Goal: Task Accomplishment & Management: Manage account settings

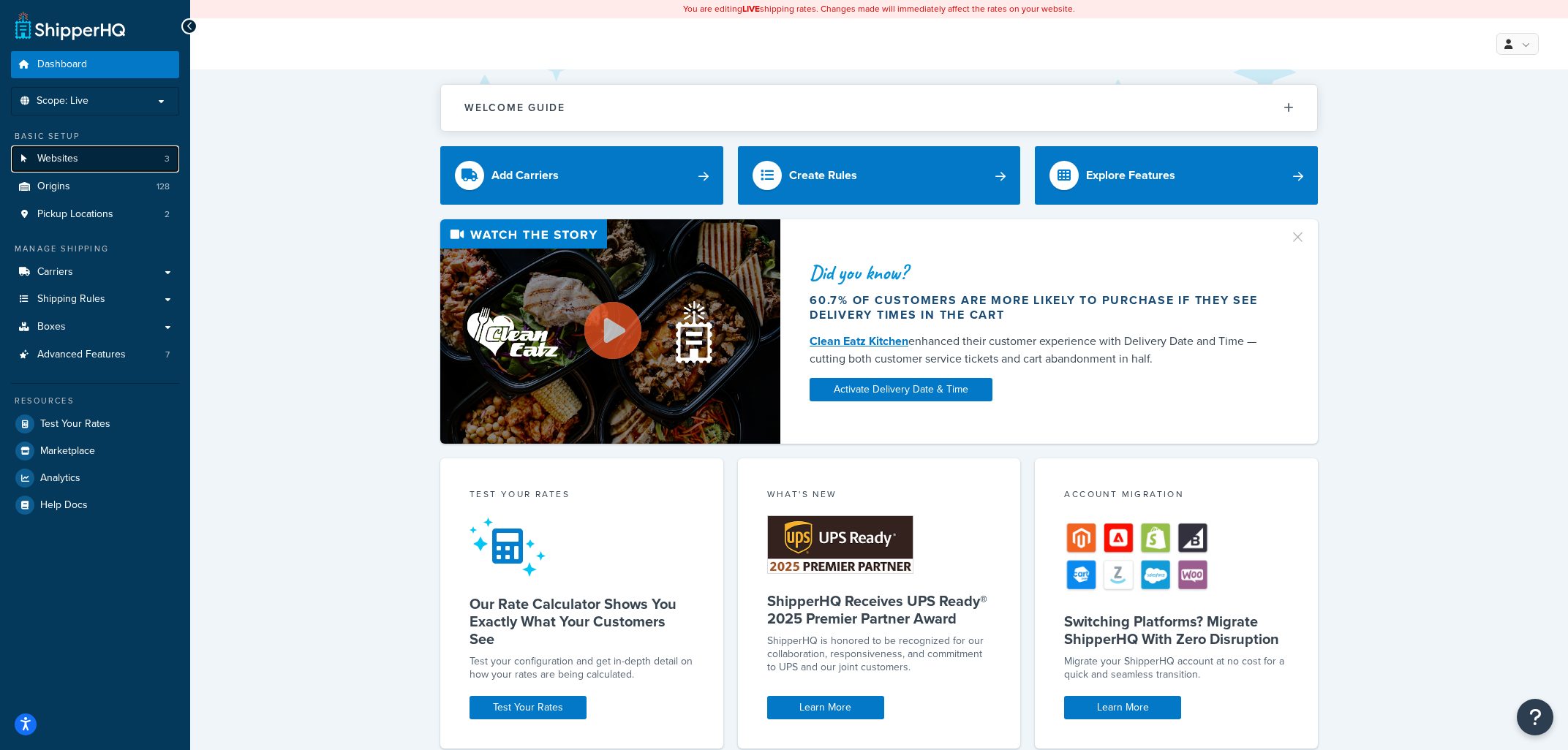
click at [141, 160] on link "Websites 3" at bounding box center [94, 159] width 168 height 27
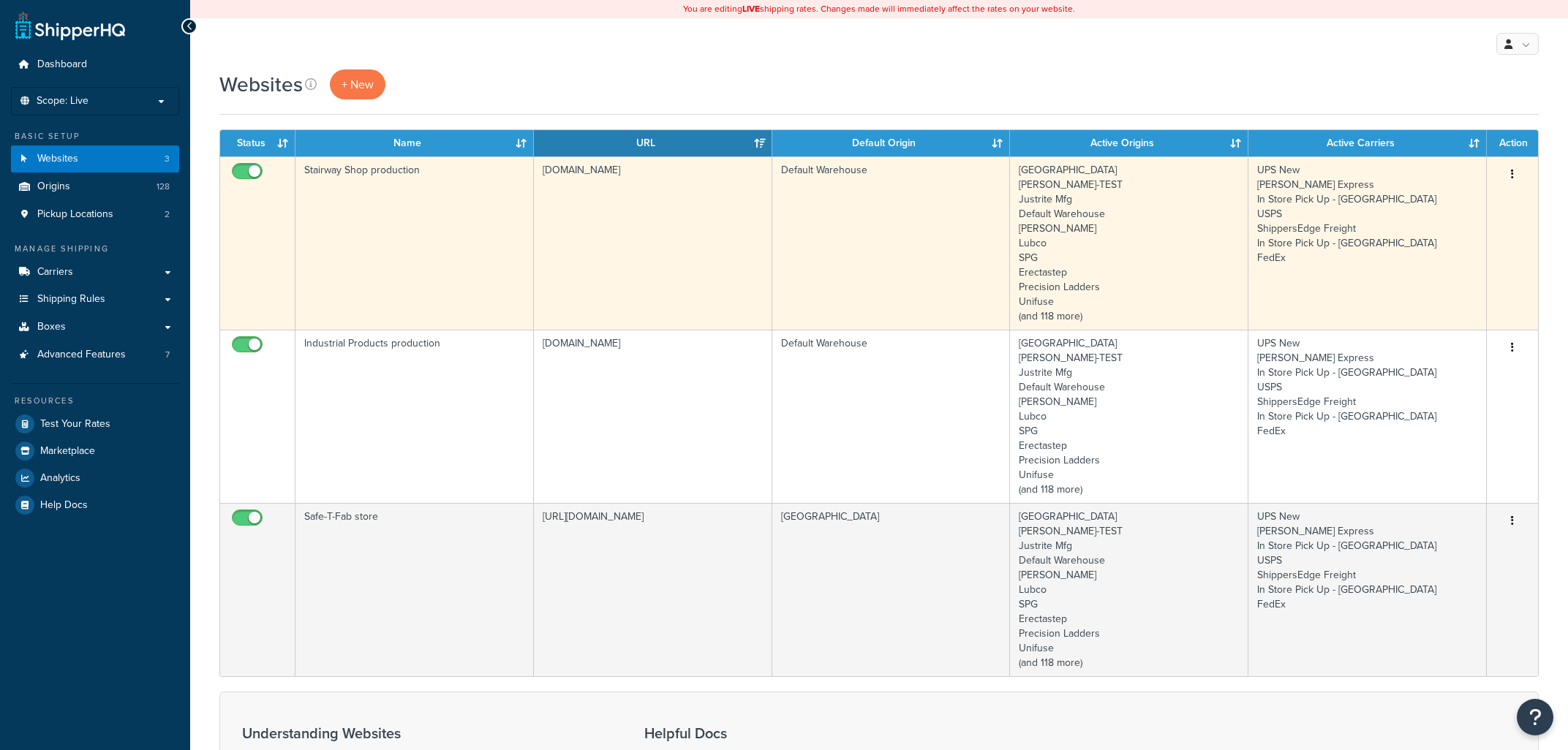
click at [440, 198] on td "Stairway Shop production" at bounding box center [414, 243] width 239 height 173
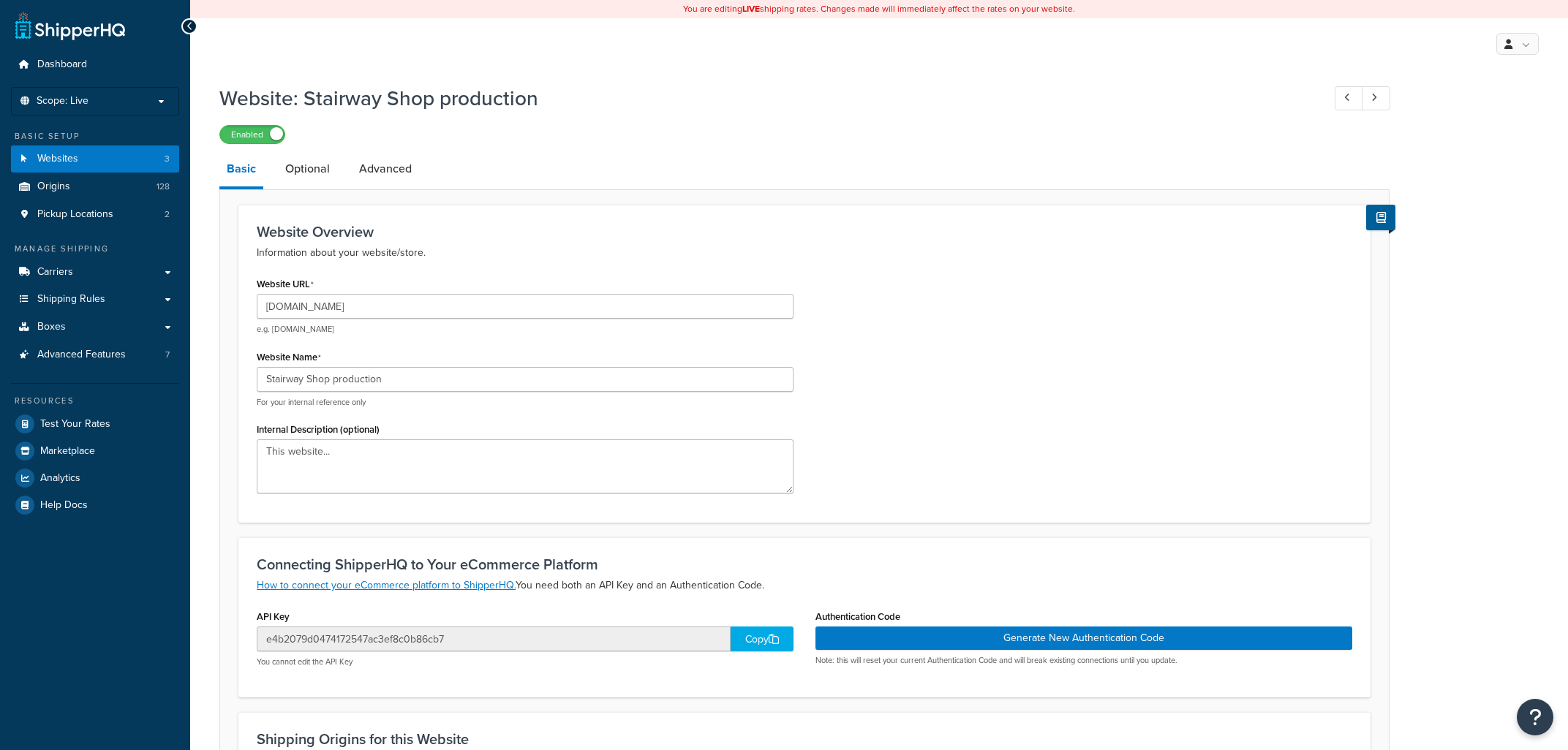
select select "28004"
click at [379, 166] on link "Advanced" at bounding box center [385, 169] width 67 height 35
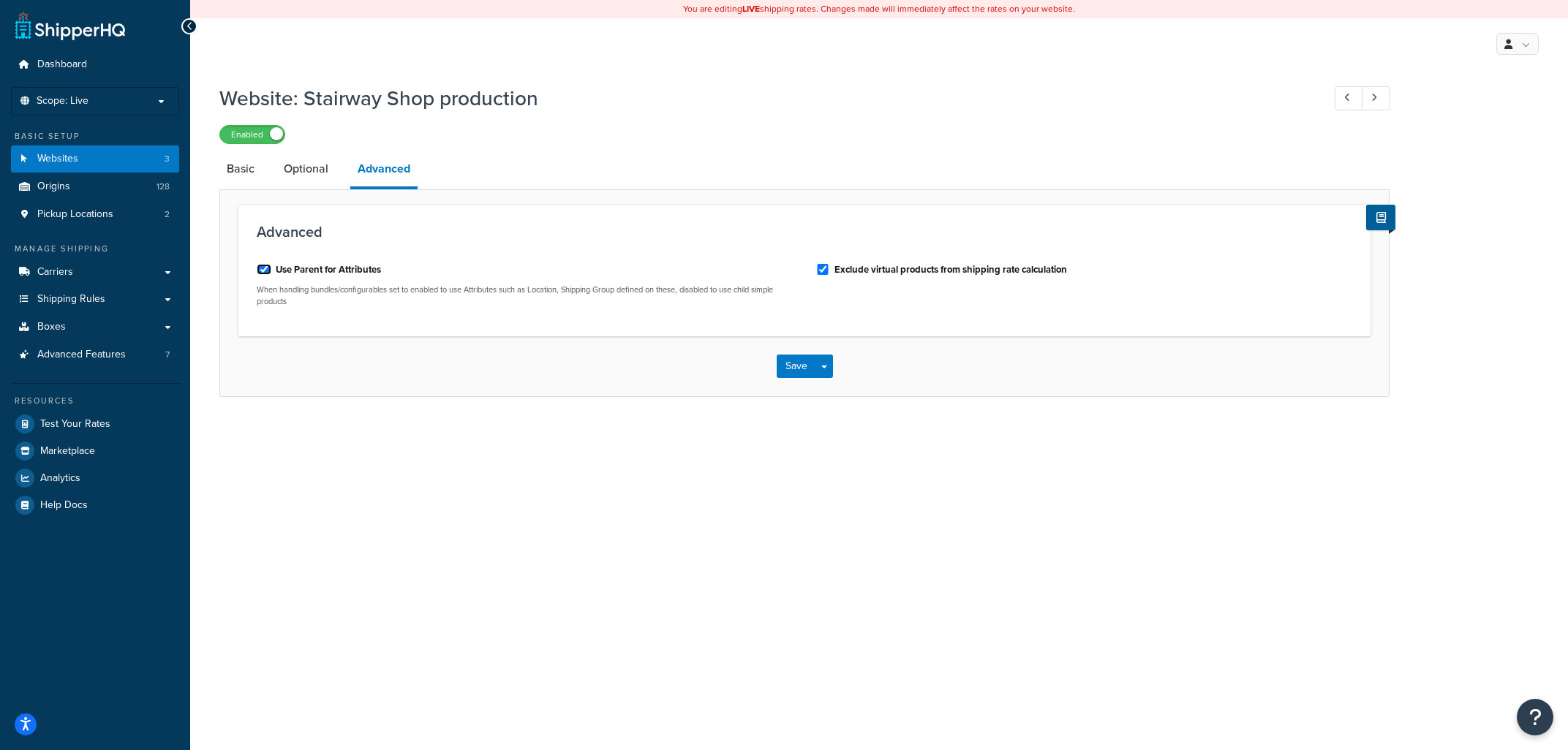
click at [263, 271] on input "Use Parent for Attributes" at bounding box center [264, 269] width 15 height 11
checkbox input "false"
click at [784, 368] on button "Save" at bounding box center [796, 366] width 40 height 24
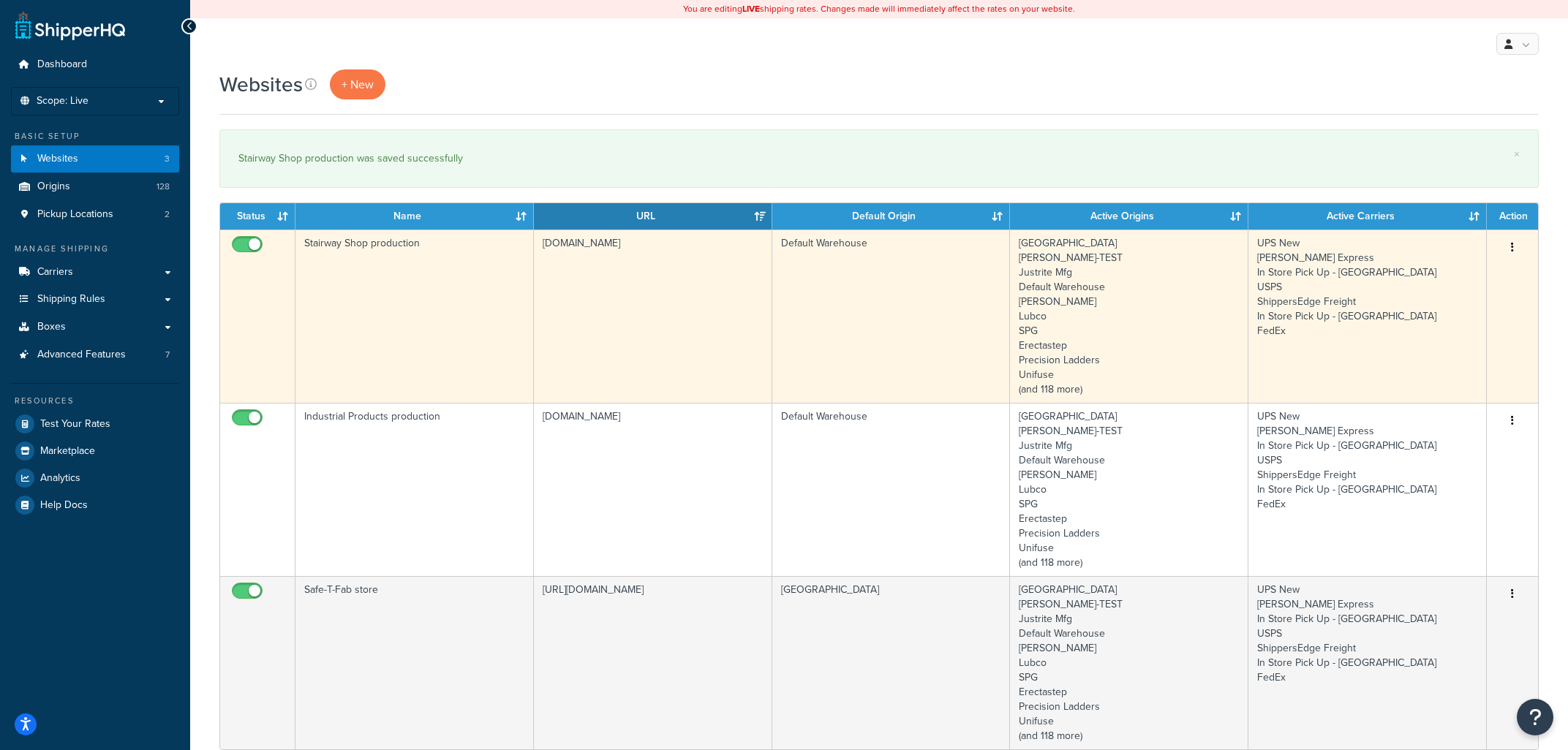
click at [391, 266] on td "Stairway Shop production" at bounding box center [414, 316] width 239 height 173
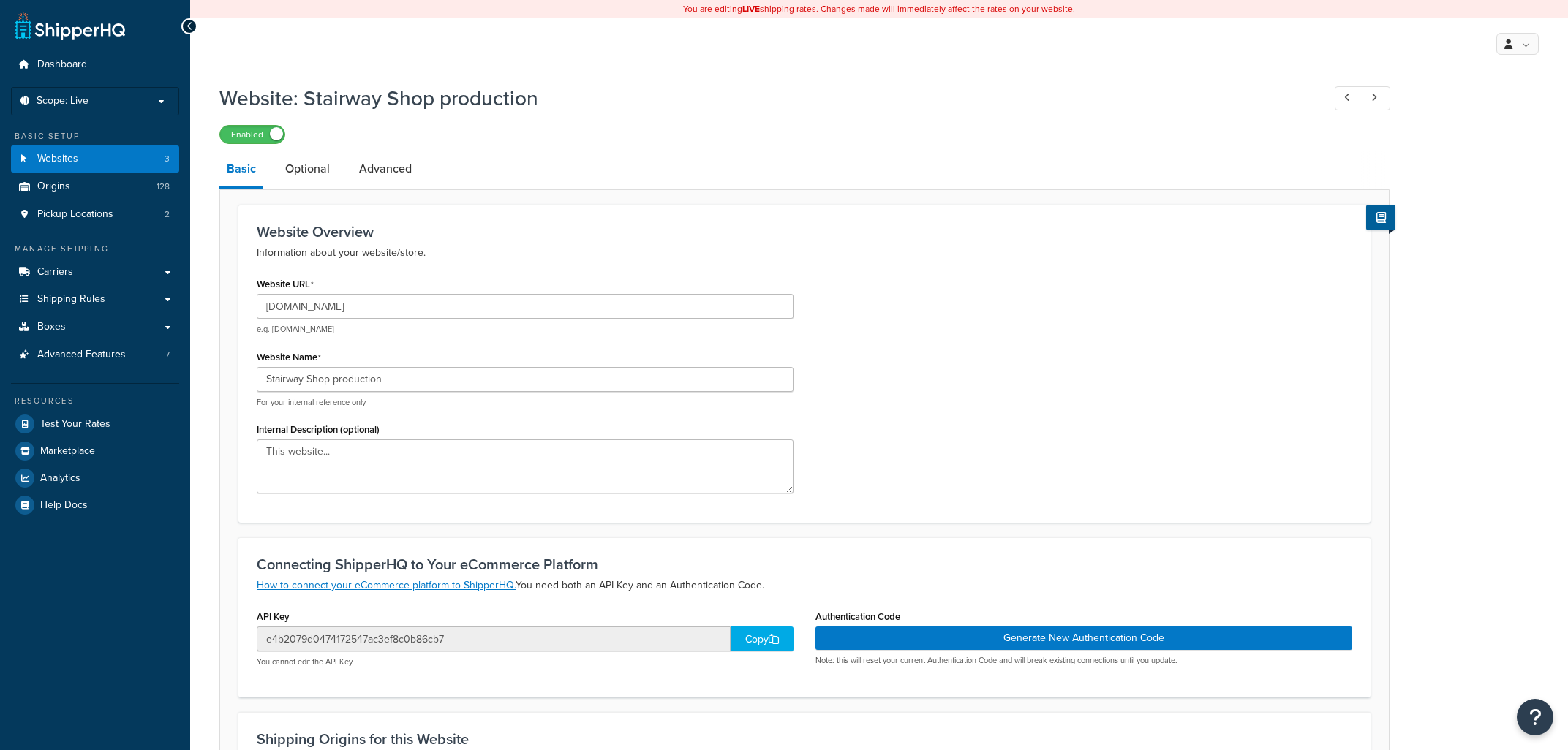
select select "28004"
click at [380, 170] on link "Advanced" at bounding box center [385, 169] width 67 height 35
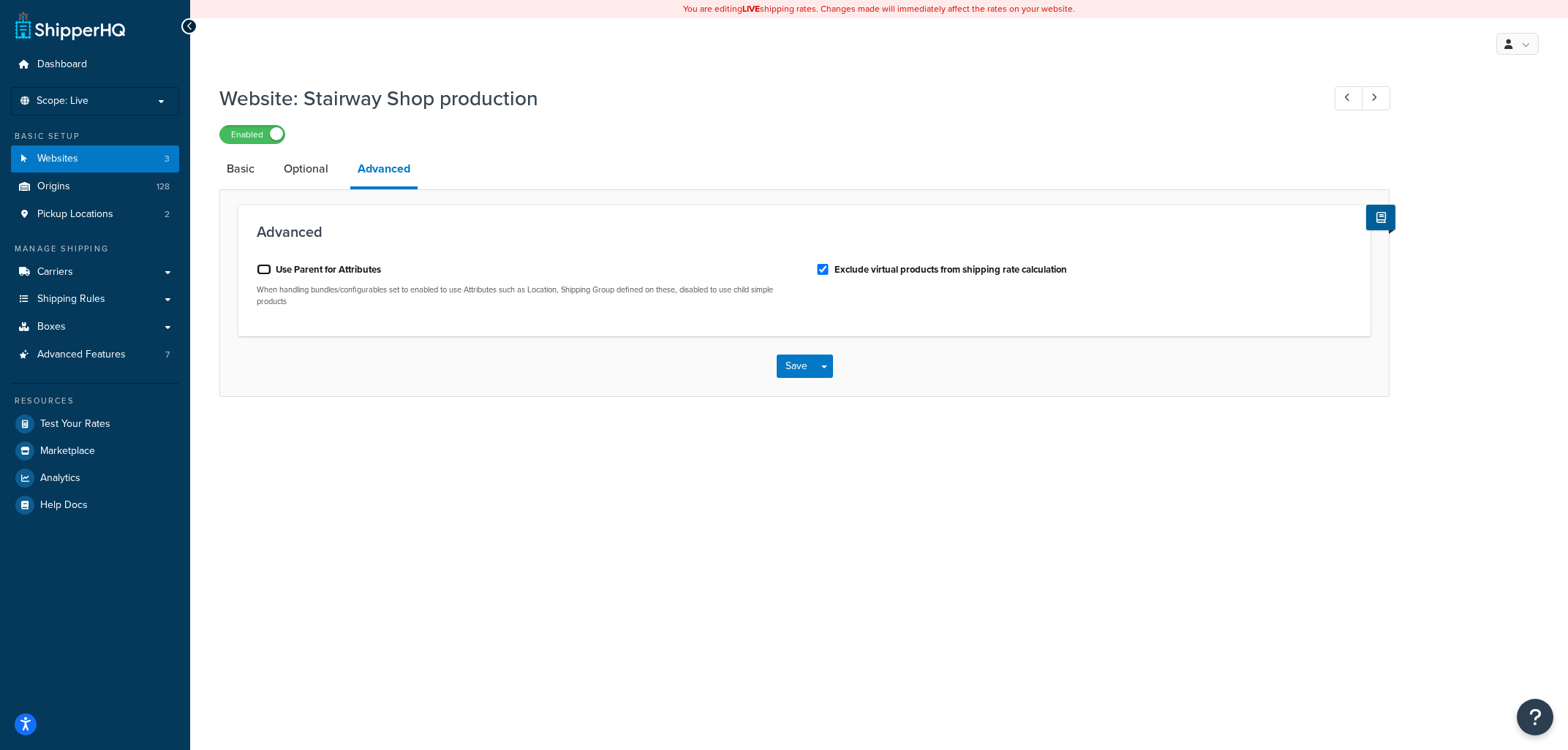
click at [266, 266] on input "Use Parent for Attributes" at bounding box center [264, 269] width 15 height 11
checkbox input "true"
click at [784, 374] on button "Save" at bounding box center [796, 366] width 40 height 24
